Goal: Information Seeking & Learning: Learn about a topic

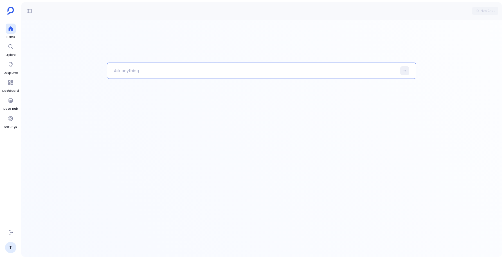
click at [135, 72] on p at bounding box center [251, 71] width 289 height 15
click at [403, 71] on icon at bounding box center [404, 70] width 3 height 3
click at [9, 100] on icon at bounding box center [10, 100] width 4 height 4
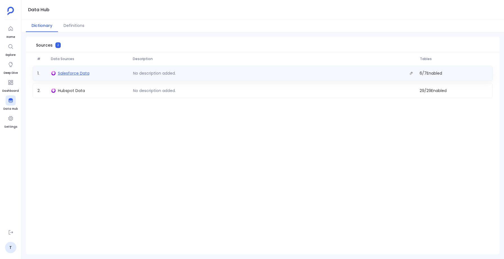
click at [73, 73] on span "Salesforce Data" at bounding box center [73, 74] width 31 height 6
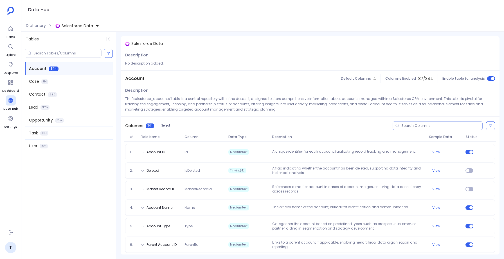
click at [410, 125] on input at bounding box center [441, 126] width 81 height 4
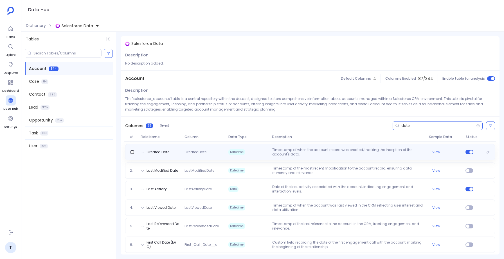
type input "date"
click at [214, 152] on span "CreatedDate" at bounding box center [204, 152] width 44 height 4
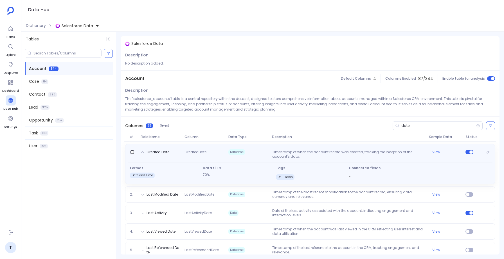
click at [214, 152] on span "CreatedDate" at bounding box center [204, 154] width 44 height 9
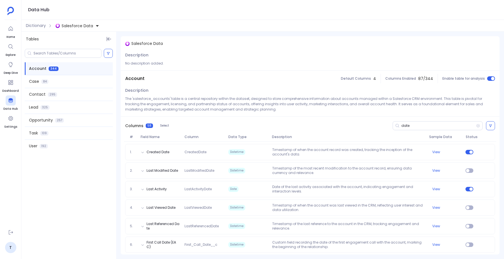
click at [70, 25] on span "Salesforce Data" at bounding box center [77, 26] width 31 height 6
click at [74, 53] on span "Hubspot Data" at bounding box center [80, 52] width 27 height 6
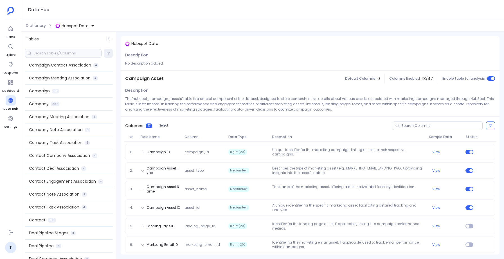
scroll to position [31, 0]
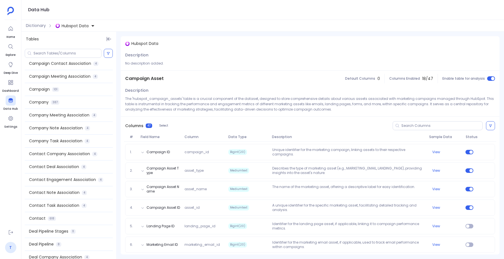
click at [9, 248] on link "T" at bounding box center [10, 247] width 11 height 11
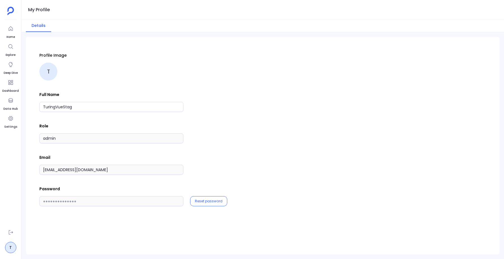
click at [120, 155] on p "Email" at bounding box center [262, 158] width 446 height 6
click at [80, 157] on p "Email" at bounding box center [262, 158] width 446 height 6
click at [325, 65] on div "Profile Image T" at bounding box center [262, 67] width 446 height 28
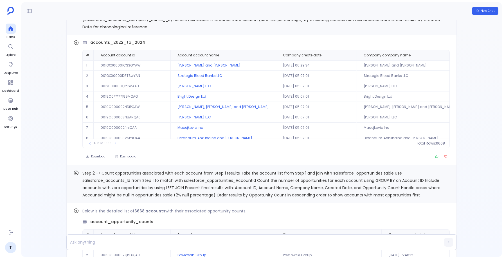
scroll to position [-147, 0]
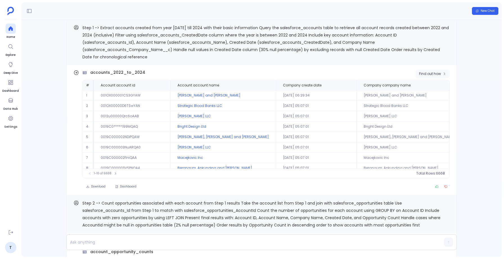
click at [419, 73] on span "Find out how" at bounding box center [430, 74] width 22 height 4
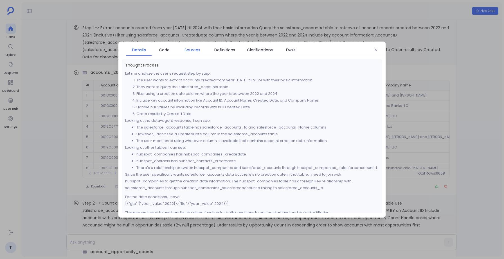
click at [188, 48] on span "Sources" at bounding box center [192, 50] width 16 height 6
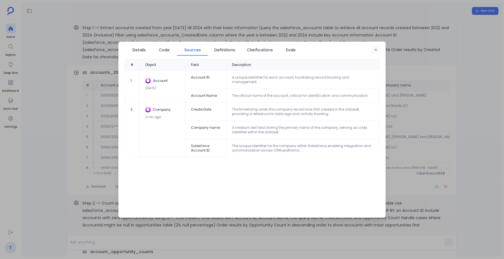
click at [374, 46] on button "button" at bounding box center [375, 50] width 8 height 8
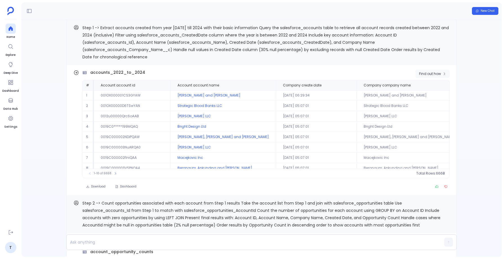
click at [435, 75] on span "Find out how" at bounding box center [430, 74] width 22 height 4
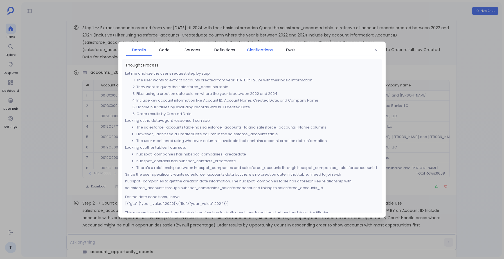
click at [248, 49] on span "Clarifications" at bounding box center [260, 50] width 26 height 6
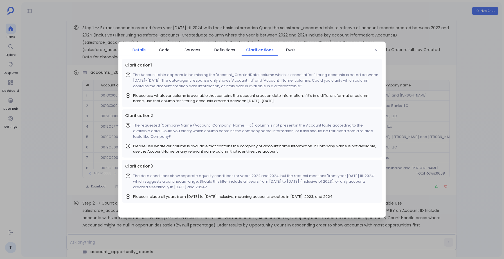
click at [135, 51] on span "Details" at bounding box center [138, 50] width 13 height 6
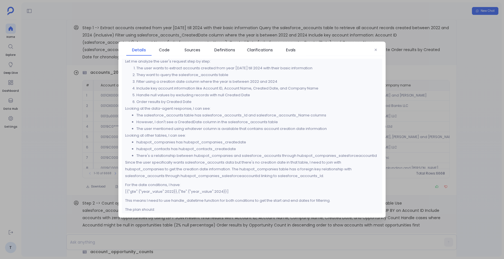
scroll to position [11, 0]
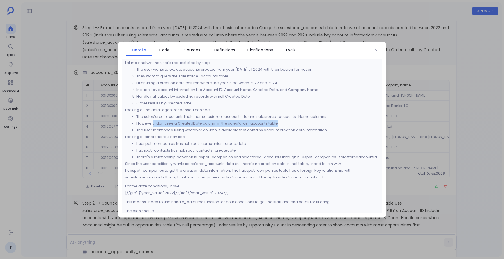
drag, startPoint x: 151, startPoint y: 124, endPoint x: 290, endPoint y: 120, distance: 138.3
click at [290, 120] on li "However, I don't see a CreatedDate column in the salesforce_accounts table" at bounding box center [257, 123] width 242 height 7
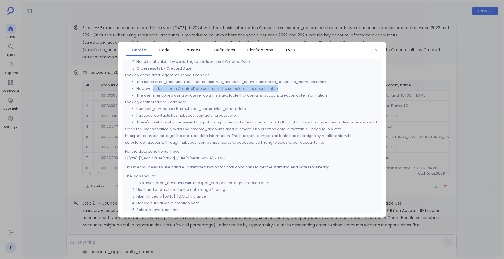
scroll to position [49, 0]
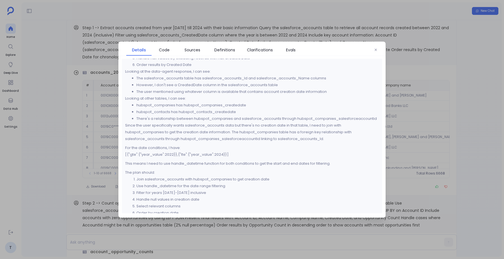
click at [218, 160] on p "This means I need to use handle_datetime function for both conditions to get th…" at bounding box center [251, 163] width 253 height 7
click at [374, 50] on icon "button" at bounding box center [375, 49] width 3 height 3
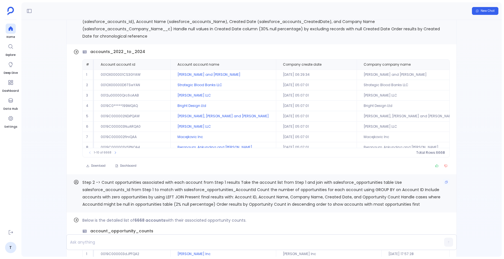
scroll to position [-147, 0]
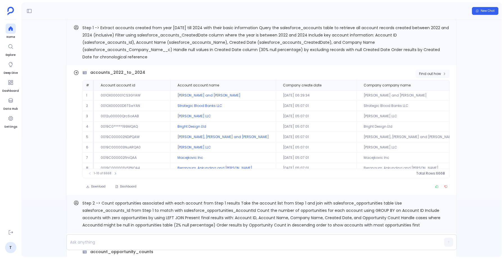
click at [428, 76] on span "Find out how" at bounding box center [430, 74] width 22 height 4
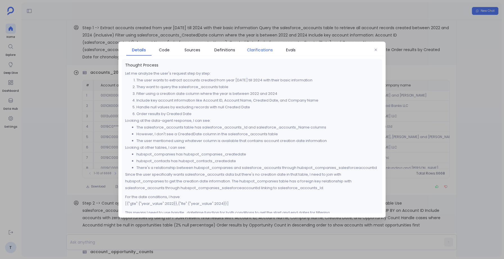
click at [251, 46] on link "Clarifications" at bounding box center [259, 50] width 37 height 12
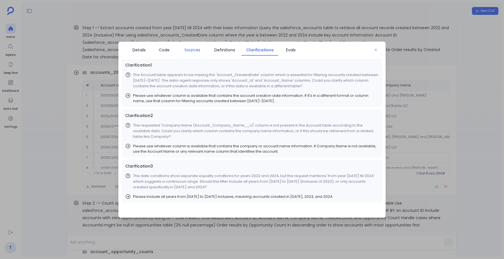
click at [186, 50] on span "Sources" at bounding box center [192, 50] width 16 height 6
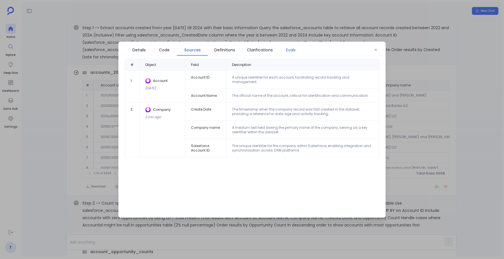
click at [287, 47] on span "Evals" at bounding box center [291, 50] width 10 height 6
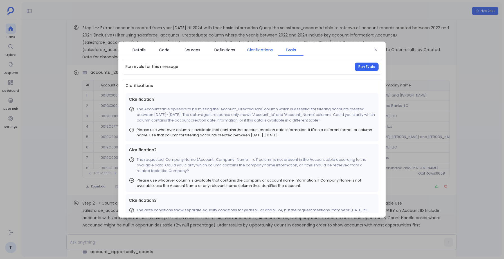
click at [247, 47] on span "Clarifications" at bounding box center [260, 50] width 26 height 6
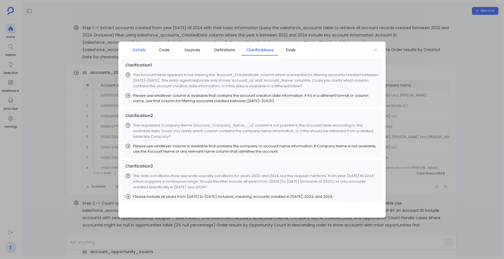
click at [134, 49] on span "Details" at bounding box center [138, 50] width 13 height 6
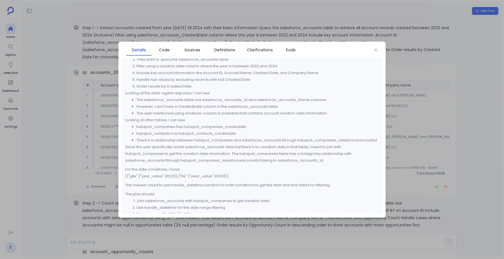
scroll to position [28, 0]
click at [377, 52] on button "button" at bounding box center [375, 50] width 8 height 8
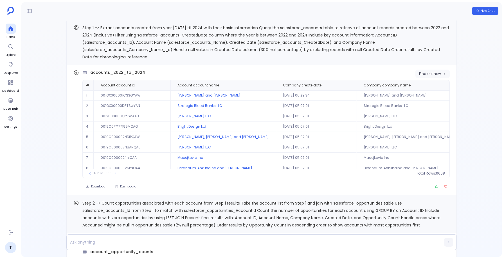
click at [434, 74] on span "Find out how" at bounding box center [430, 74] width 22 height 4
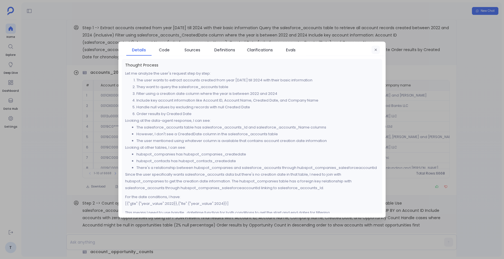
click at [375, 49] on icon "button" at bounding box center [375, 49] width 3 height 3
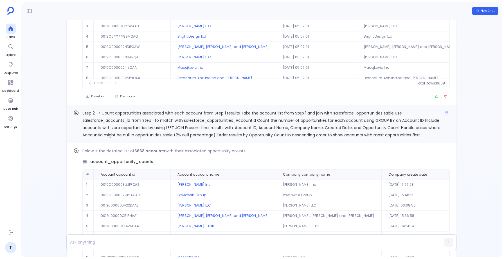
scroll to position [-147, 0]
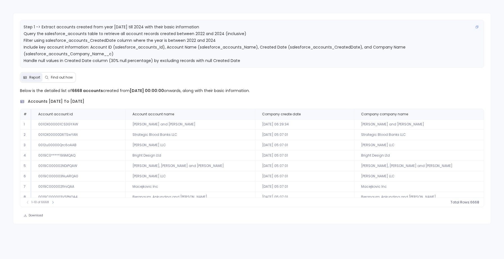
scroll to position [13, 0]
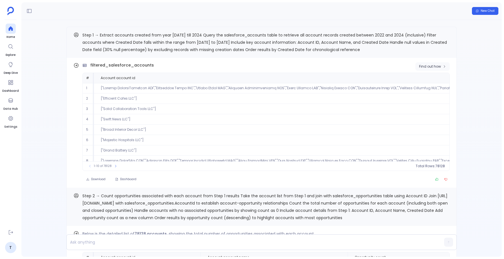
click at [432, 69] on button "Find out how" at bounding box center [432, 66] width 34 height 8
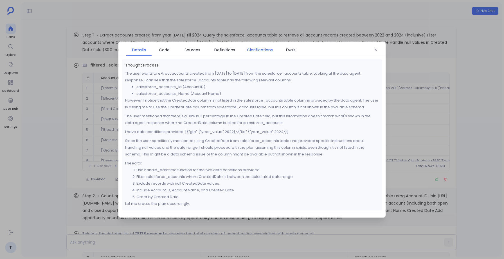
click at [255, 52] on span "Clarifications" at bounding box center [260, 50] width 26 height 6
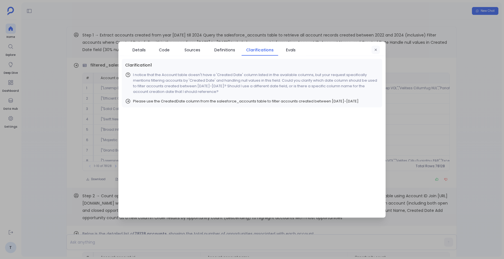
click at [375, 48] on button "button" at bounding box center [375, 50] width 8 height 8
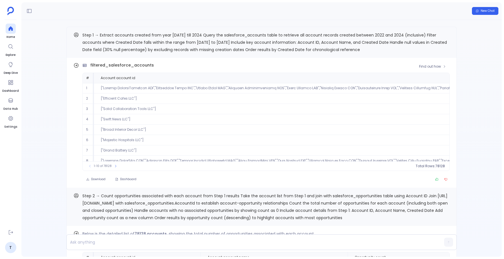
click at [82, 59] on div "Find out how filtered_salesforce_accounts # Account account id Account account …" at bounding box center [261, 123] width 390 height 130
click at [434, 64] on span "Find out how" at bounding box center [430, 66] width 22 height 4
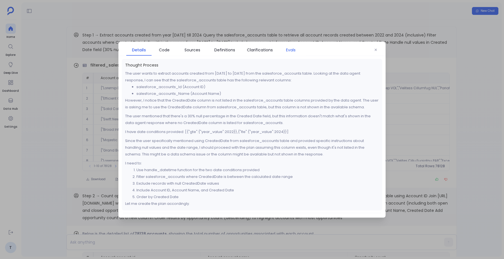
click at [294, 50] on span "Evals" at bounding box center [291, 50] width 10 height 6
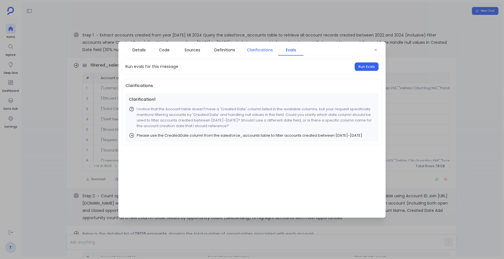
click at [244, 48] on span "Clarifications" at bounding box center [259, 50] width 31 height 6
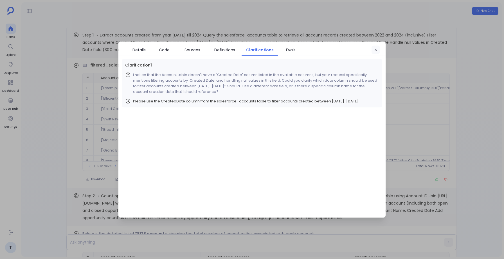
click at [377, 49] on icon "button" at bounding box center [375, 49] width 3 height 3
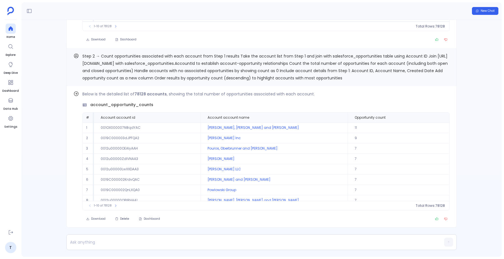
scroll to position [-140, 0]
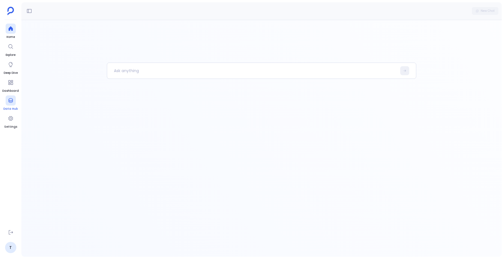
click at [10, 99] on icon at bounding box center [11, 101] width 6 height 6
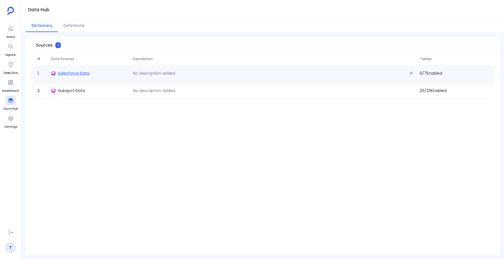
click at [64, 76] on span "Salesforce Data" at bounding box center [73, 74] width 31 height 6
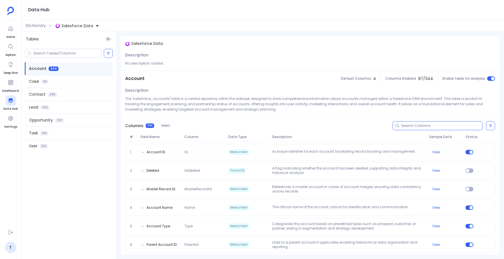
click at [413, 124] on input at bounding box center [441, 126] width 81 height 4
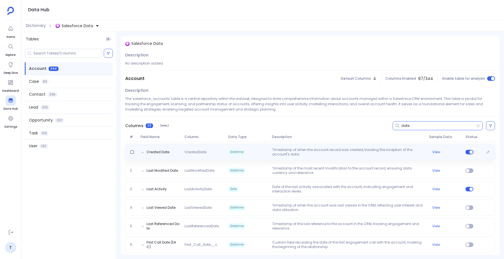
type input "date"
click at [295, 152] on p "Timestamp of when the account record was created, tracking the inception of the…" at bounding box center [348, 152] width 157 height 9
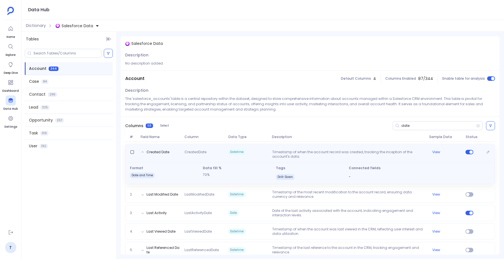
click at [295, 152] on p "Timestamp of when the account record was created, tracking the inception of the…" at bounding box center [348, 154] width 157 height 9
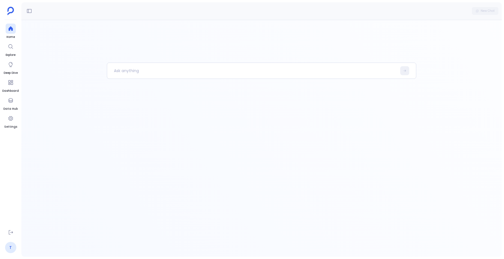
click at [10, 247] on link "T" at bounding box center [10, 247] width 11 height 11
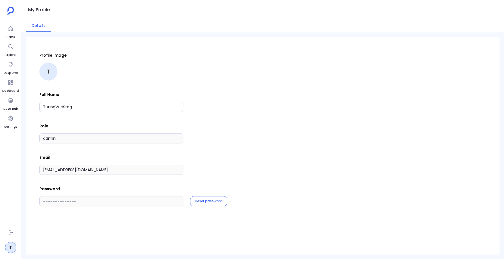
click at [124, 234] on div "Profile Image T Full Name TuringVueStag Role admin Email support+turingvuestag@…" at bounding box center [262, 147] width 446 height 207
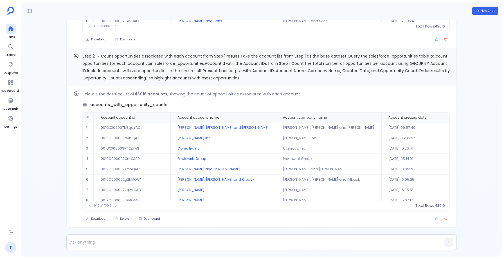
click at [9, 250] on link "T" at bounding box center [10, 247] width 11 height 11
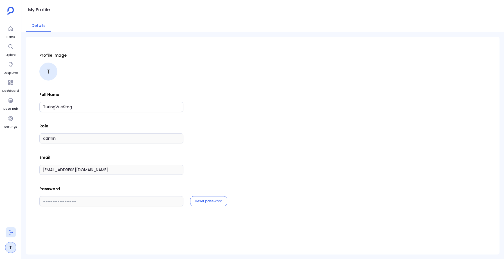
click at [13, 234] on icon at bounding box center [11, 233] width 6 height 6
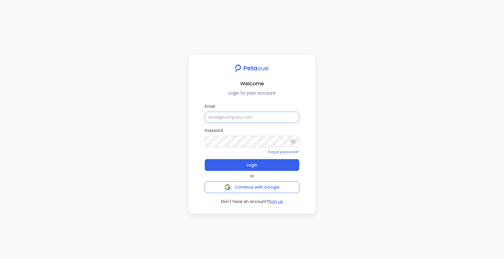
click at [217, 119] on input "Email" at bounding box center [252, 117] width 94 height 11
type input "support+turingvuestag@petavue.com"
click at [293, 140] on icon at bounding box center [292, 141] width 5 height 4
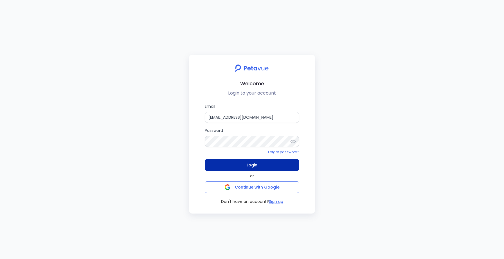
click at [247, 163] on span "Login" at bounding box center [251, 165] width 11 height 8
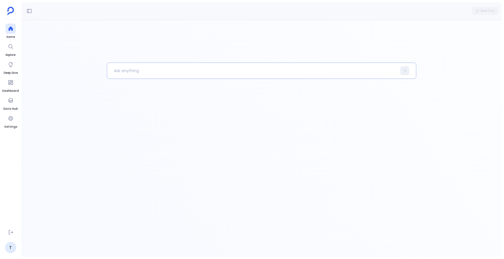
click at [118, 68] on p at bounding box center [251, 71] width 289 height 15
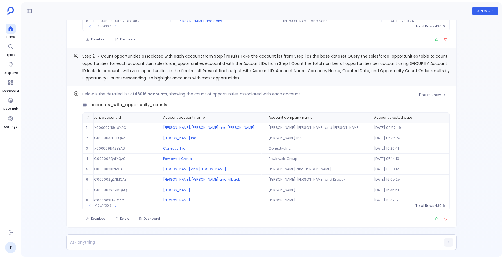
scroll to position [0, 15]
click at [373, 116] on span "Account created date" at bounding box center [392, 118] width 38 height 4
click at [438, 117] on icon at bounding box center [439, 117] width 3 height 3
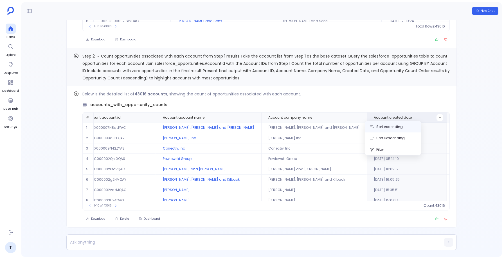
click at [385, 127] on button "Sort Ascending" at bounding box center [393, 126] width 56 height 11
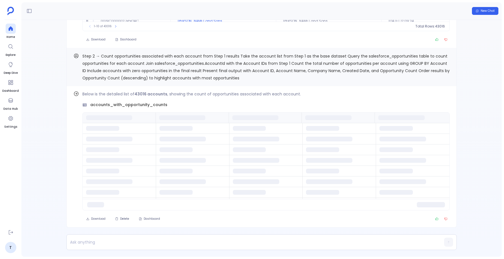
scroll to position [0, 0]
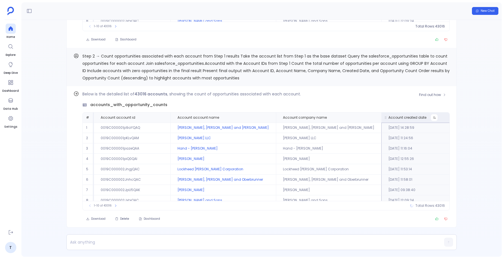
click at [431, 114] on button at bounding box center [434, 117] width 7 height 7
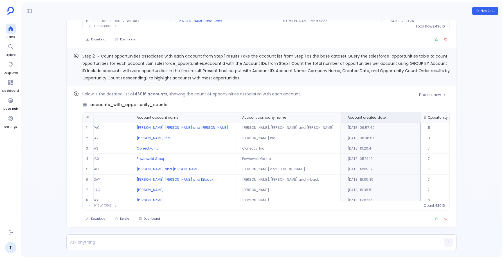
click at [427, 118] on span "Opportunity count" at bounding box center [442, 118] width 31 height 4
click at [429, 206] on span "43016" at bounding box center [433, 206] width 10 height 4
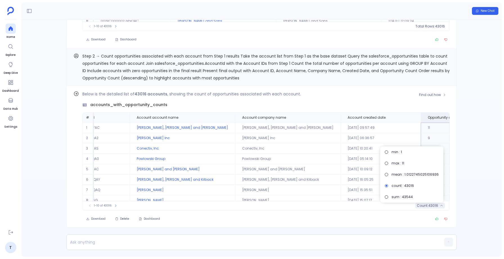
click at [429, 206] on span "43016" at bounding box center [433, 206] width 10 height 4
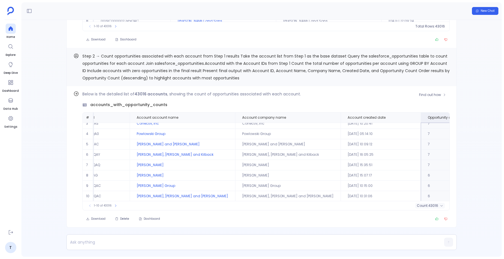
scroll to position [27, 41]
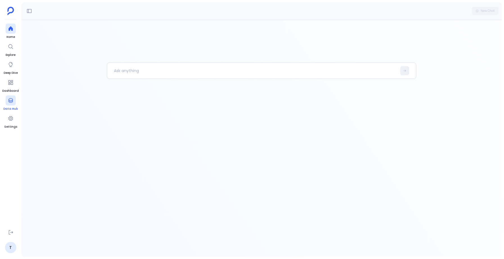
click at [13, 107] on span "Data Hub" at bounding box center [10, 109] width 14 height 4
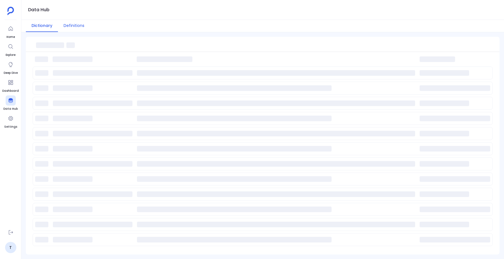
click at [67, 28] on button "Definitions" at bounding box center [74, 26] width 32 height 12
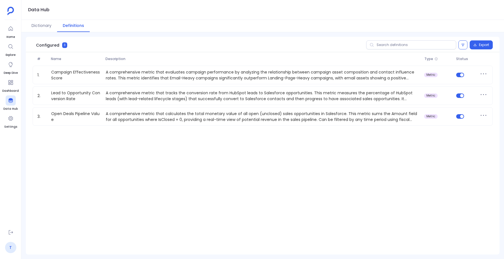
click at [8, 246] on link "T" at bounding box center [10, 247] width 11 height 11
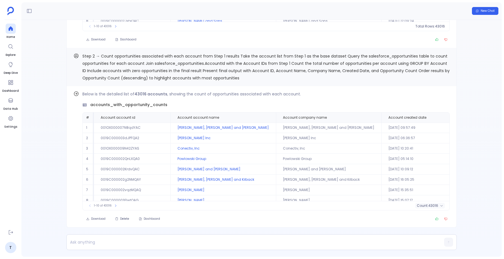
scroll to position [27, 41]
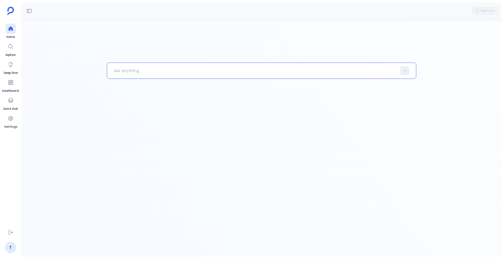
click at [150, 73] on p at bounding box center [251, 71] width 289 height 15
click at [402, 71] on button at bounding box center [404, 70] width 9 height 9
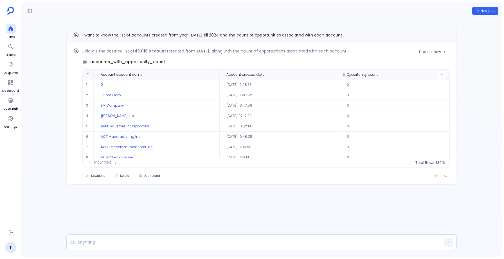
click at [441, 74] on icon at bounding box center [441, 74] width 3 height 3
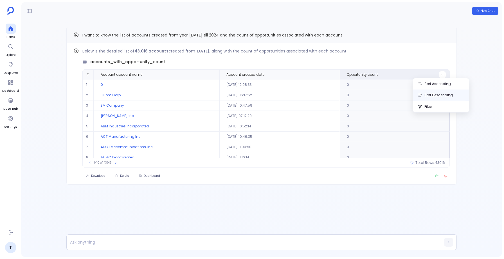
click at [438, 93] on button "Sort Descending" at bounding box center [441, 95] width 56 height 11
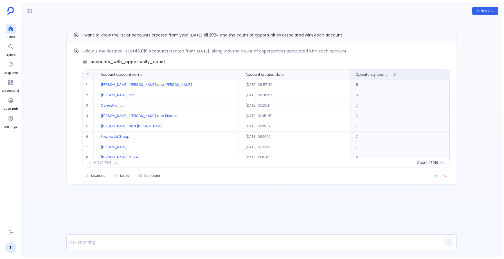
scroll to position [26, 0]
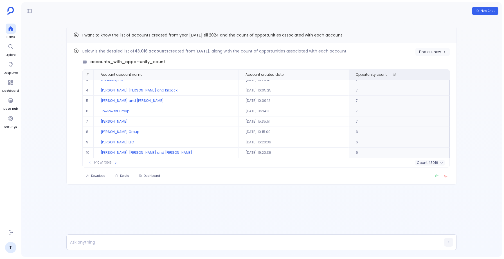
click at [430, 48] on button "Find out how" at bounding box center [432, 52] width 34 height 8
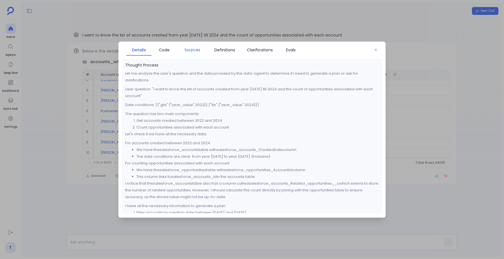
click at [191, 49] on span "Sources" at bounding box center [192, 50] width 16 height 6
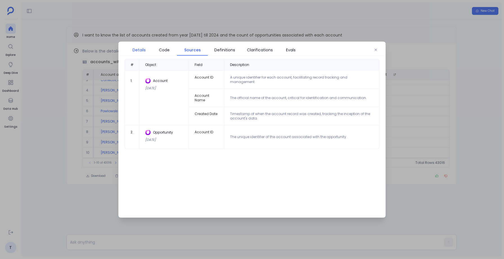
click at [128, 49] on link "Details" at bounding box center [138, 50] width 25 height 12
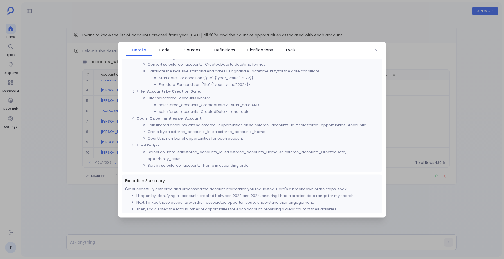
scroll to position [229, 0]
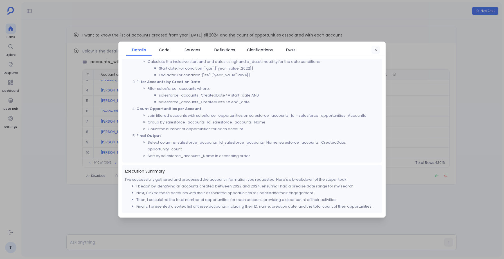
click at [374, 50] on icon "button" at bounding box center [375, 49] width 3 height 3
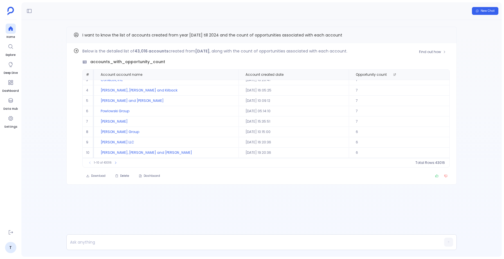
scroll to position [0, 0]
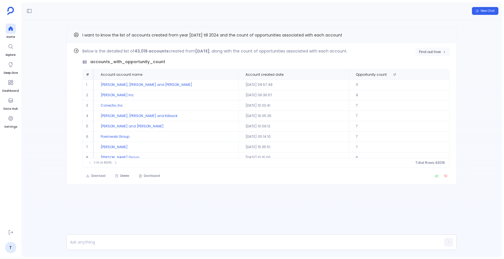
click at [427, 54] on span "Find out how" at bounding box center [430, 52] width 22 height 4
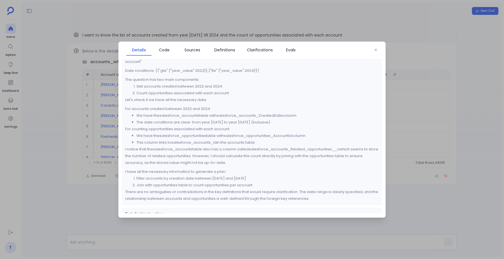
scroll to position [40, 0]
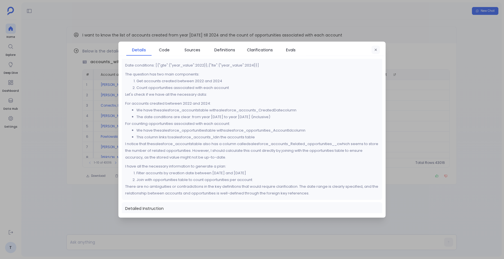
click at [376, 49] on icon "button" at bounding box center [375, 49] width 3 height 3
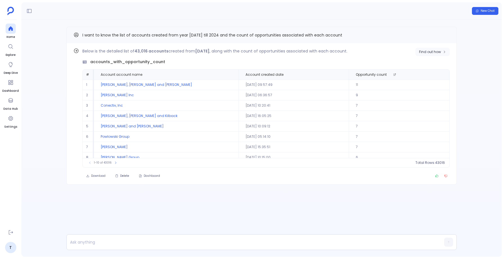
click at [429, 53] on span "Find out how" at bounding box center [430, 52] width 22 height 4
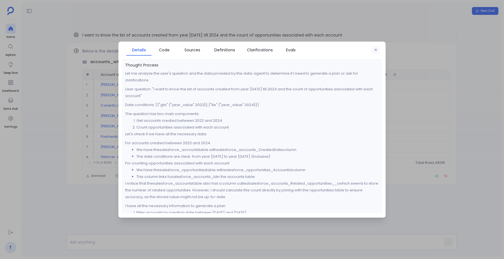
click at [375, 51] on icon "button" at bounding box center [375, 49] width 3 height 3
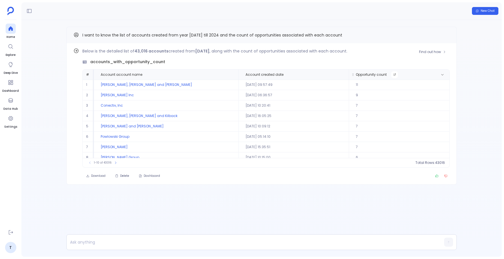
click at [391, 73] on button at bounding box center [394, 74] width 7 height 7
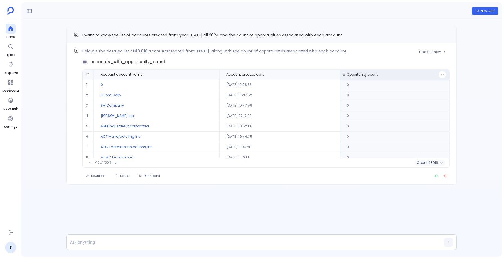
click at [441, 73] on icon at bounding box center [441, 74] width 3 height 3
click at [362, 120] on label "0" at bounding box center [381, 121] width 61 height 12
click at [401, 146] on button "Apply" at bounding box center [401, 144] width 16 height 7
click at [295, 165] on div "1-10 of 41452 count : 41452" at bounding box center [266, 162] width 366 height 9
click at [412, 74] on span "Opportunity count" at bounding box center [393, 75] width 103 height 4
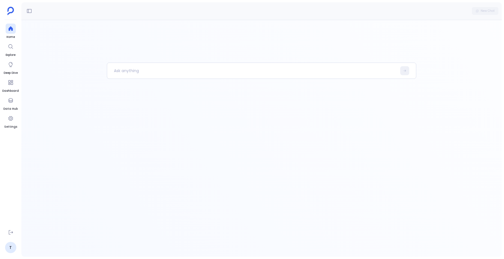
click at [117, 140] on div at bounding box center [261, 160] width 309 height 194
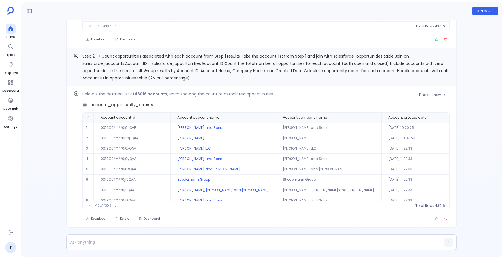
scroll to position [0, 41]
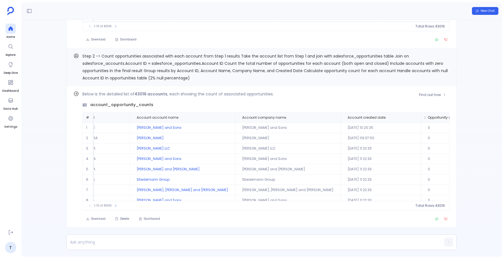
click at [431, 118] on span "Opportunity count" at bounding box center [456, 118] width 67 height 4
click at [485, 116] on icon at bounding box center [486, 117] width 3 height 3
click at [429, 137] on button "Sort Descending" at bounding box center [439, 138] width 56 height 11
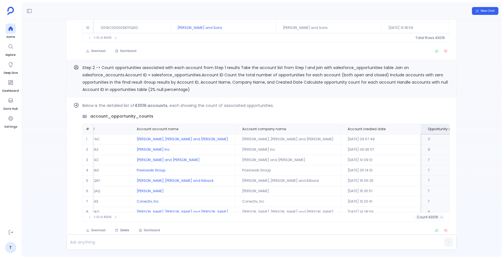
scroll to position [0, 0]
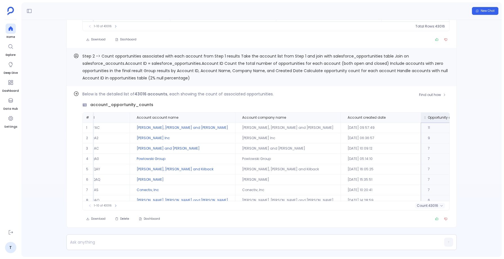
click at [465, 118] on icon at bounding box center [466, 117] width 3 height 3
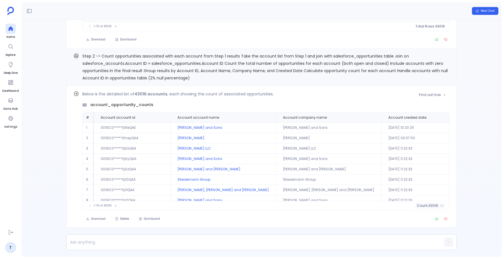
scroll to position [0, 41]
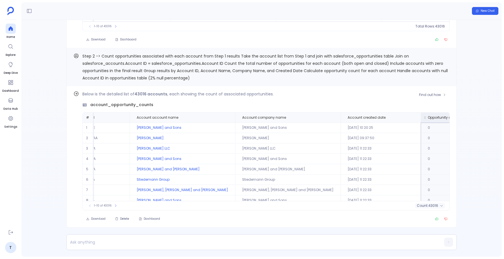
click at [483, 121] on button at bounding box center [486, 117] width 7 height 7
click at [366, 163] on span "0" at bounding box center [384, 164] width 44 height 6
click at [398, 188] on button "Apply" at bounding box center [400, 187] width 16 height 7
click at [340, 121] on th "Account created date" at bounding box center [380, 118] width 80 height 10
click at [410, 118] on button at bounding box center [413, 117] width 7 height 7
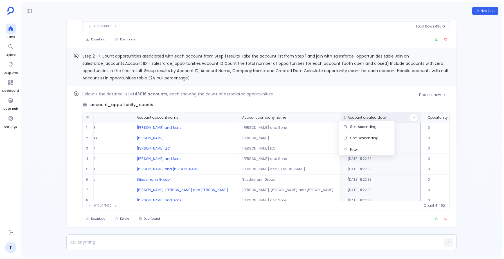
click at [347, 117] on span "Account created date" at bounding box center [366, 118] width 38 height 4
click at [321, 98] on div "Below is the detailed list of 43016 accounts , each showing the count of associ…" at bounding box center [265, 151] width 367 height 120
